Goal: Navigation & Orientation: Find specific page/section

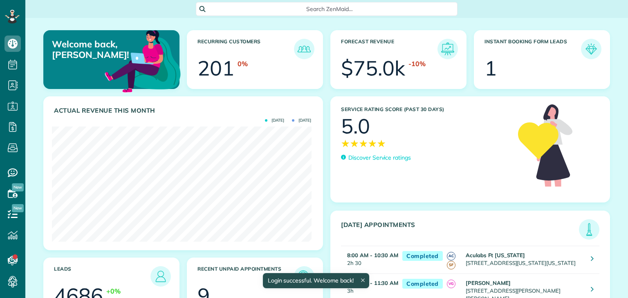
scroll to position [115, 259]
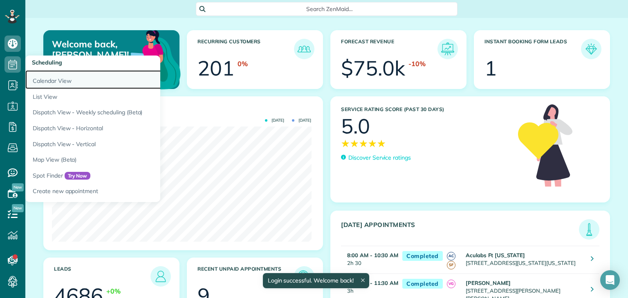
click at [48, 81] on link "Calendar View" at bounding box center [127, 79] width 204 height 19
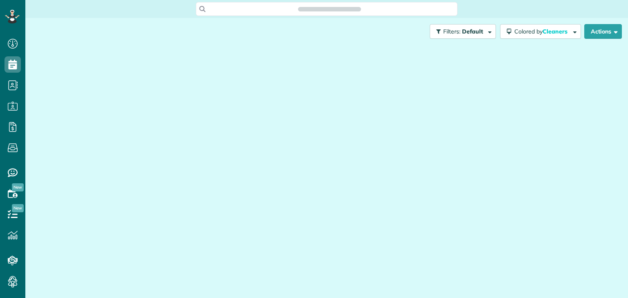
scroll to position [4, 4]
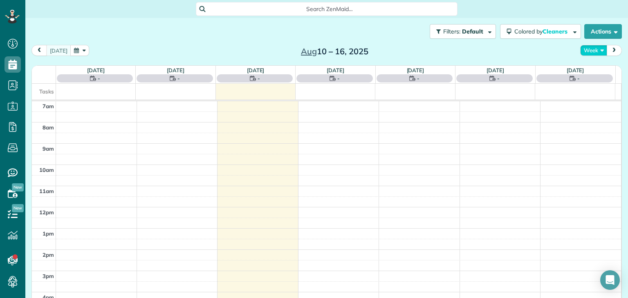
click at [585, 48] on button "Week" at bounding box center [593, 50] width 27 height 11
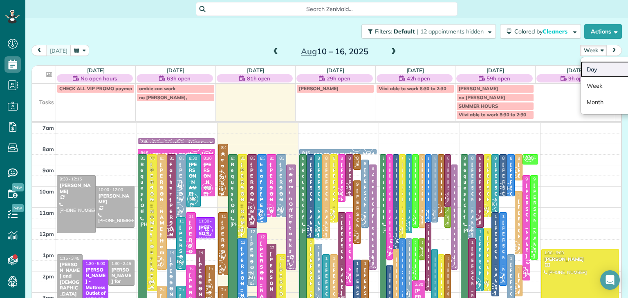
click at [591, 72] on link "Day" at bounding box center [612, 69] width 65 height 16
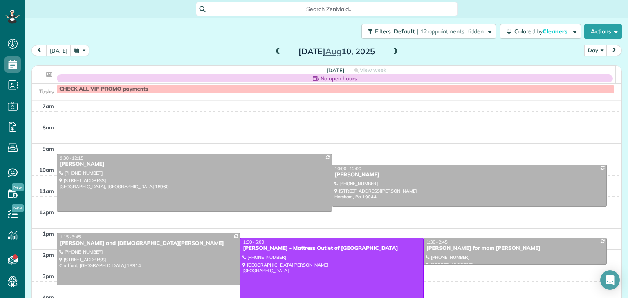
click at [391, 53] on span at bounding box center [395, 51] width 9 height 7
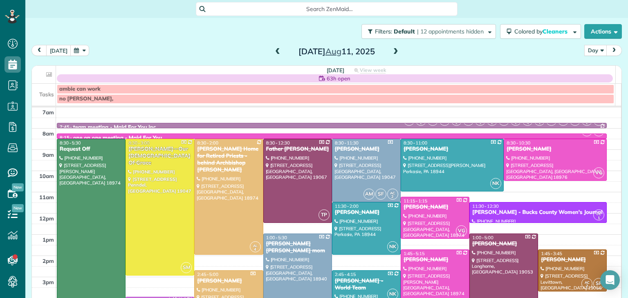
click at [391, 53] on span at bounding box center [395, 51] width 9 height 7
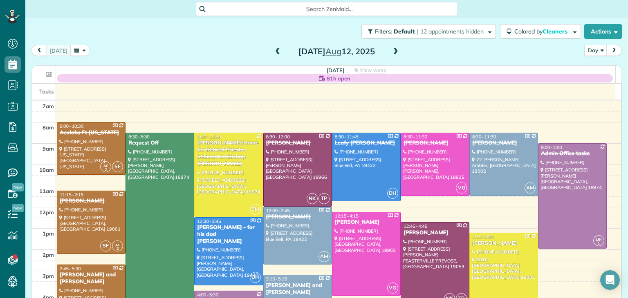
click at [391, 53] on span at bounding box center [395, 51] width 9 height 7
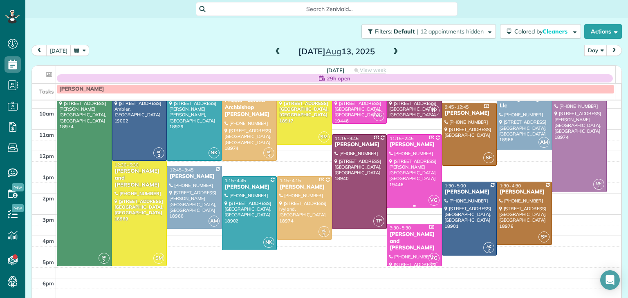
scroll to position [57, 0]
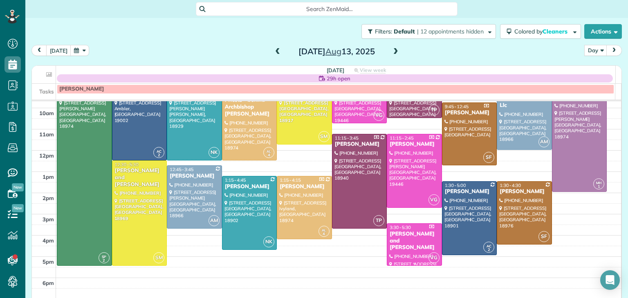
click at [401, 249] on div at bounding box center [414, 244] width 54 height 41
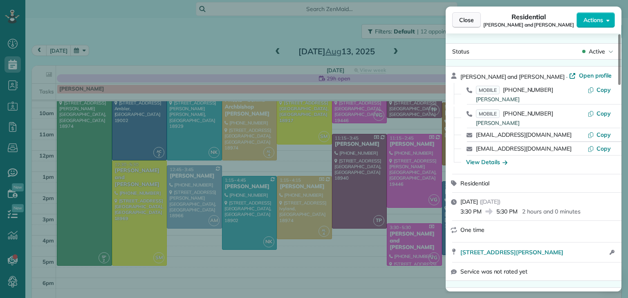
click at [469, 24] on button "Close" at bounding box center [466, 20] width 29 height 16
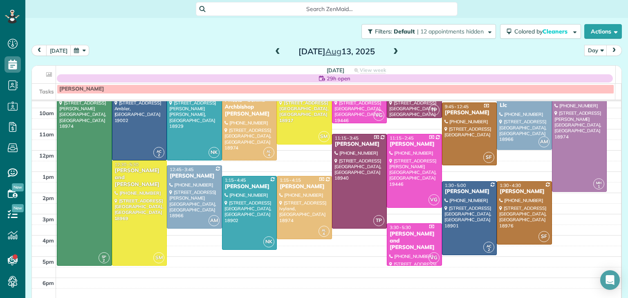
click at [392, 51] on span at bounding box center [395, 51] width 9 height 7
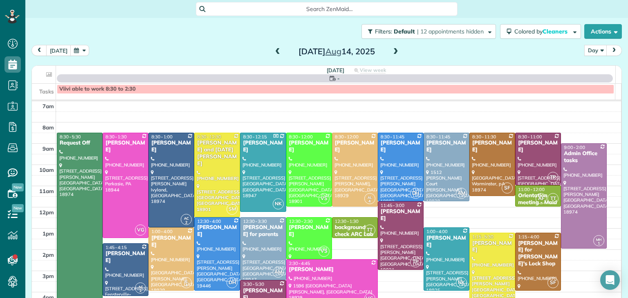
click at [392, 51] on span at bounding box center [395, 51] width 9 height 7
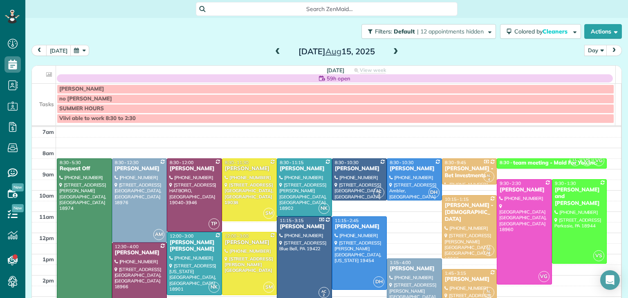
click at [392, 51] on span at bounding box center [395, 51] width 9 height 7
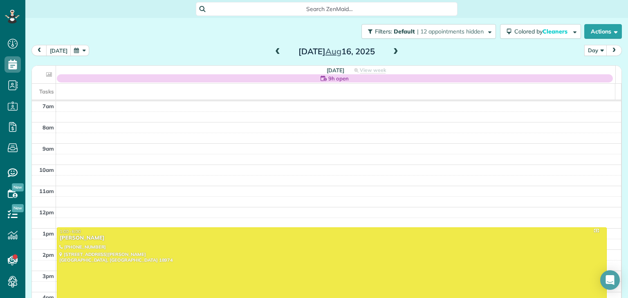
click at [392, 51] on span at bounding box center [395, 51] width 9 height 7
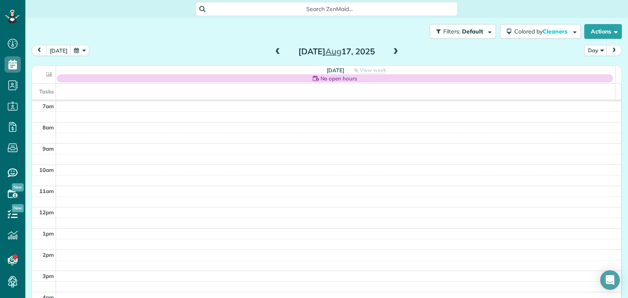
click at [392, 51] on span at bounding box center [395, 51] width 9 height 7
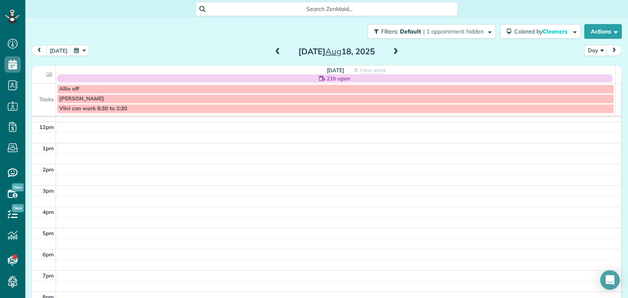
scroll to position [103, 0]
click at [391, 52] on span at bounding box center [395, 51] width 9 height 7
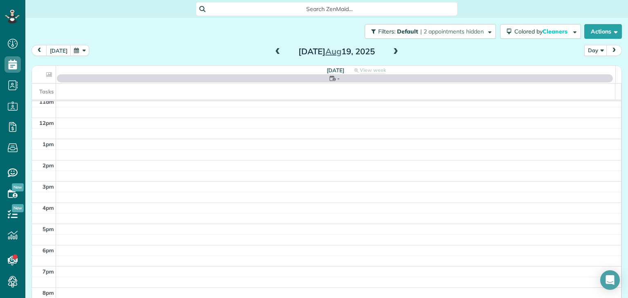
scroll to position [0, 0]
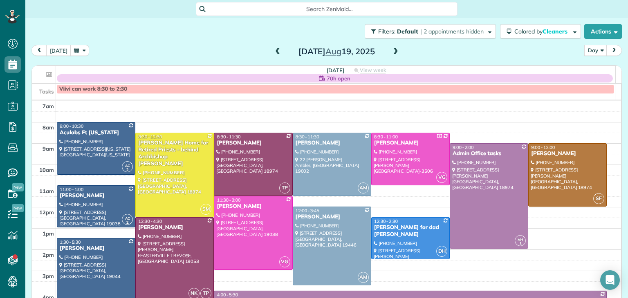
click at [273, 51] on span at bounding box center [277, 51] width 9 height 7
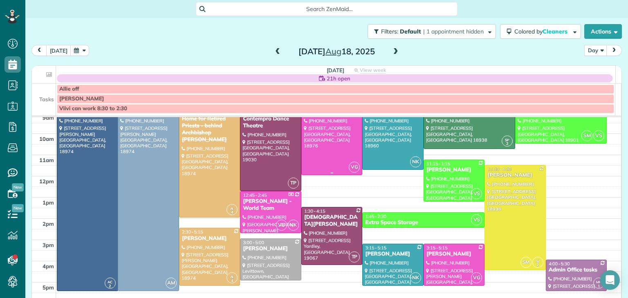
scroll to position [48, 0]
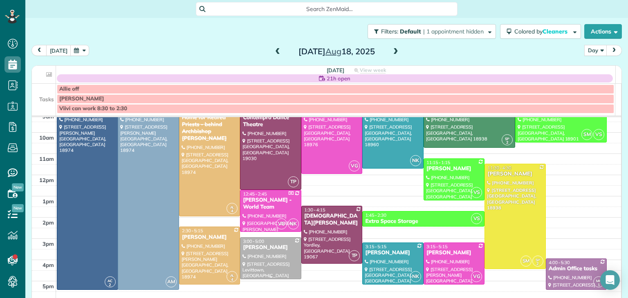
click at [273, 246] on div "Lia BenYishay" at bounding box center [270, 247] width 56 height 7
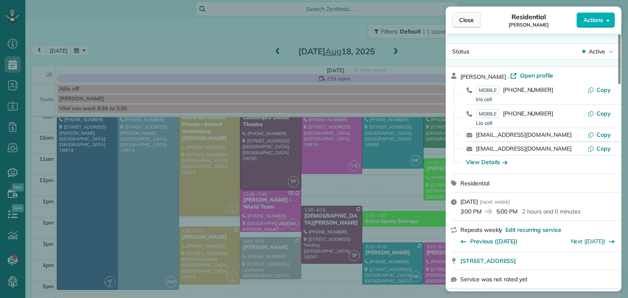
click at [473, 22] on span "Close" at bounding box center [466, 20] width 15 height 8
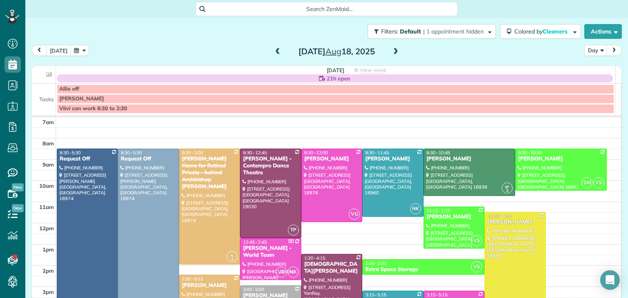
click at [395, 50] on span at bounding box center [395, 51] width 9 height 7
